Goal: Contribute content: Contribute content

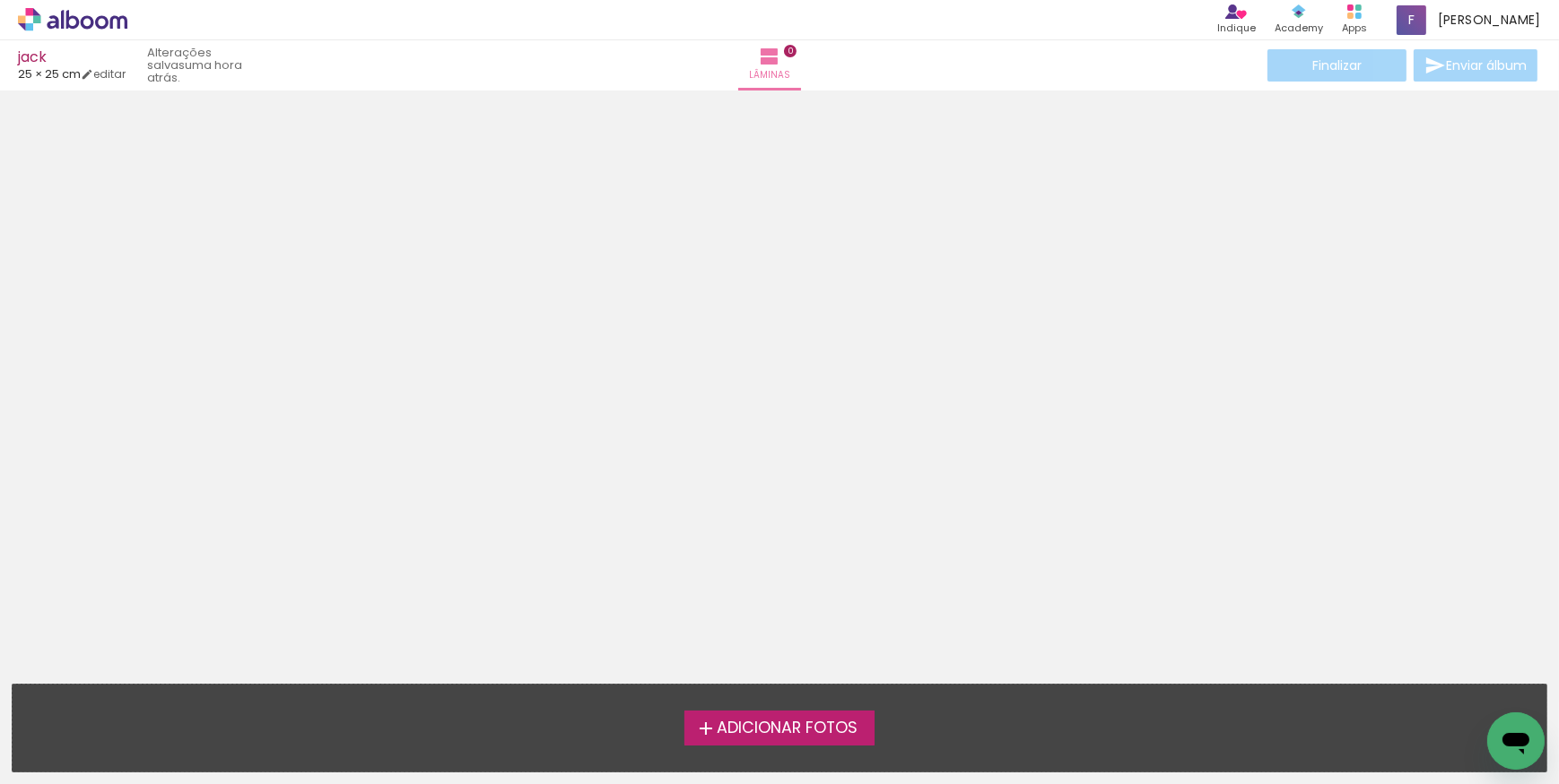
click at [820, 721] on span "Adicionar Fotos" at bounding box center [787, 729] width 140 height 16
click at [0, 0] on input "file" at bounding box center [0, 0] width 0 height 0
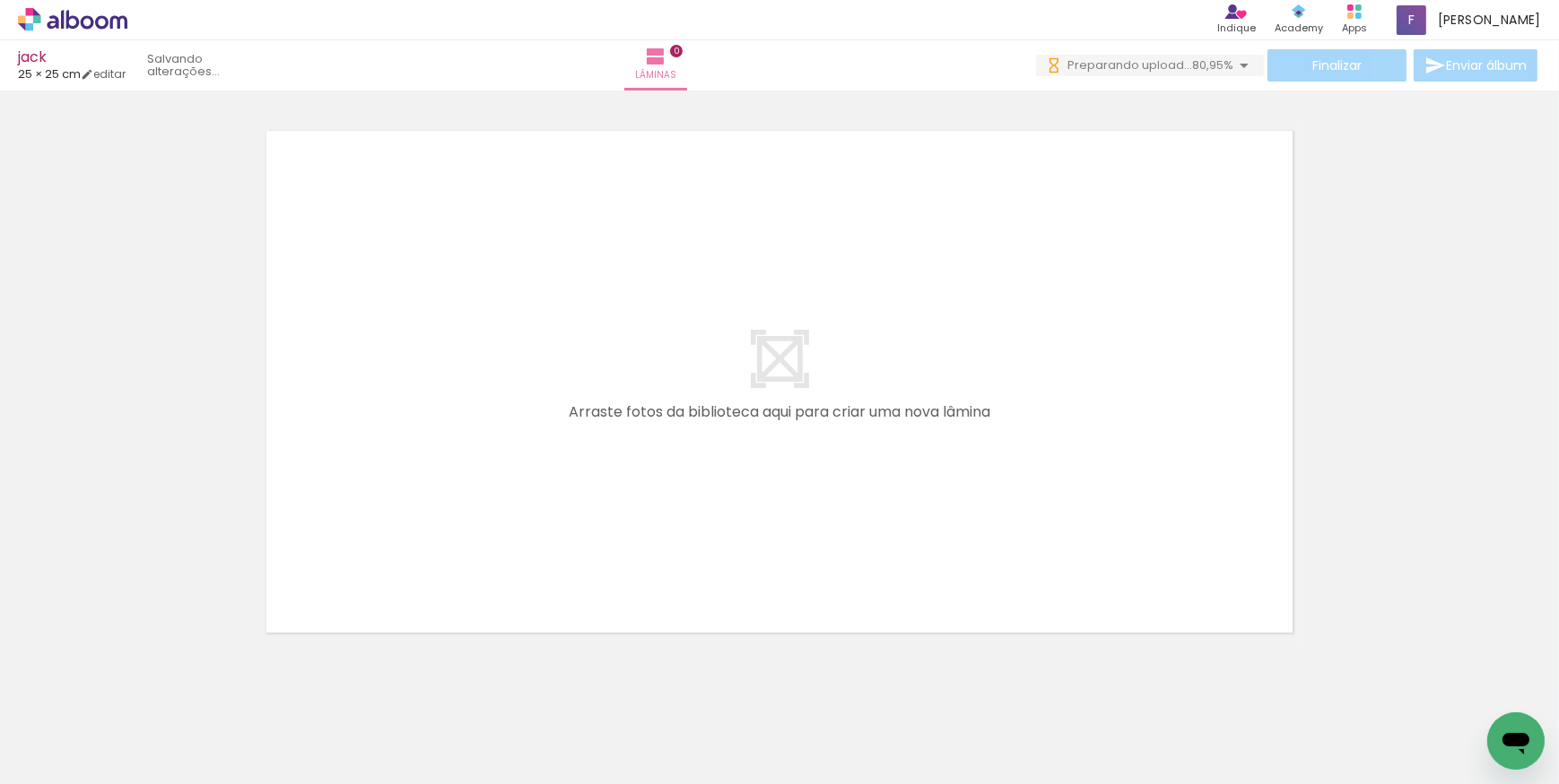
scroll to position [0, 4923]
click at [79, 752] on span "Adicionar Fotos" at bounding box center [64, 761] width 54 height 20
click at [0, 0] on input "file" at bounding box center [0, 0] width 0 height 0
